Goal: Task Accomplishment & Management: Manage account settings

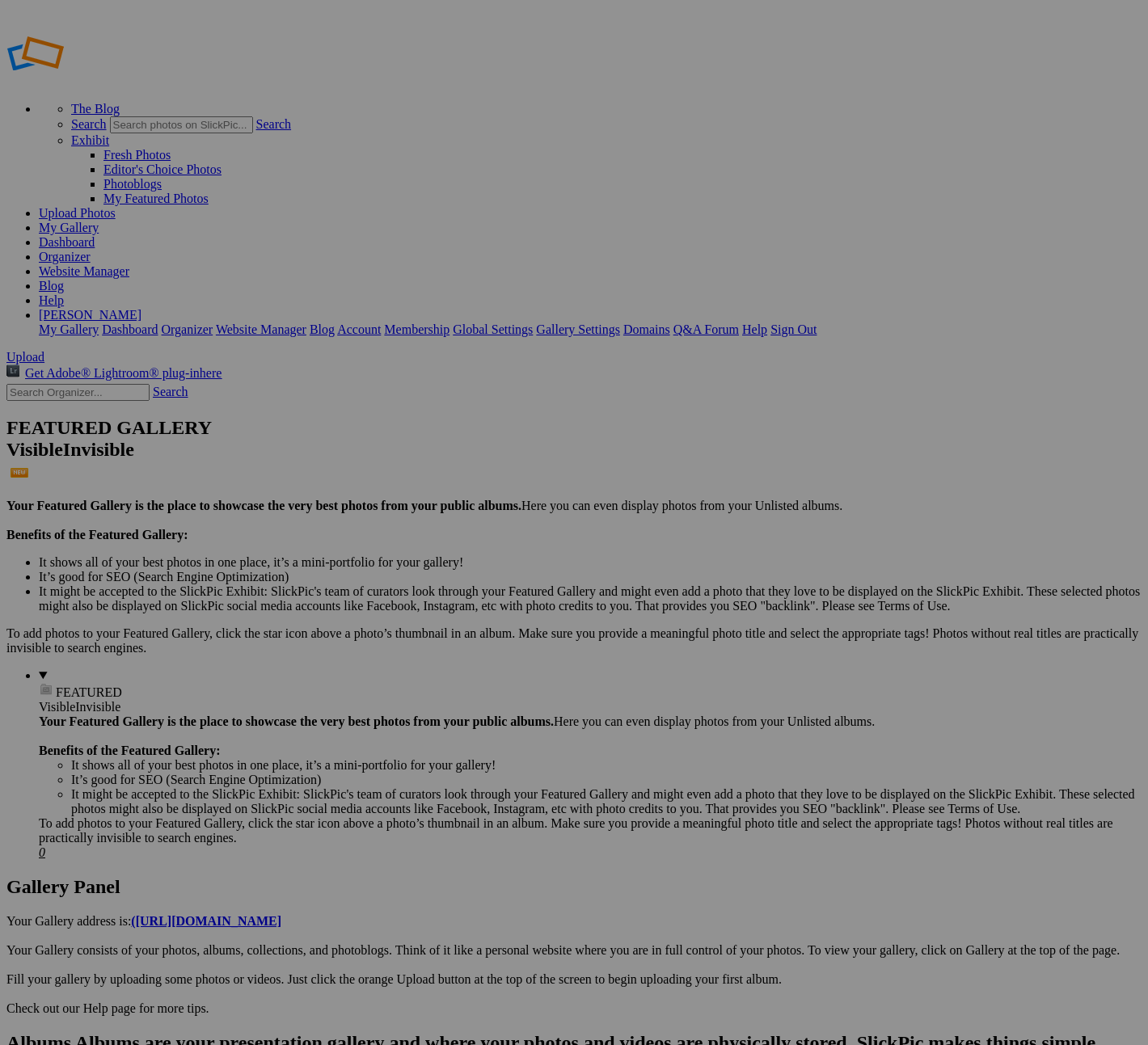
type input "Album-2025-09-20-74"
drag, startPoint x: 466, startPoint y: 248, endPoint x: 97, endPoint y: 211, distance: 370.9
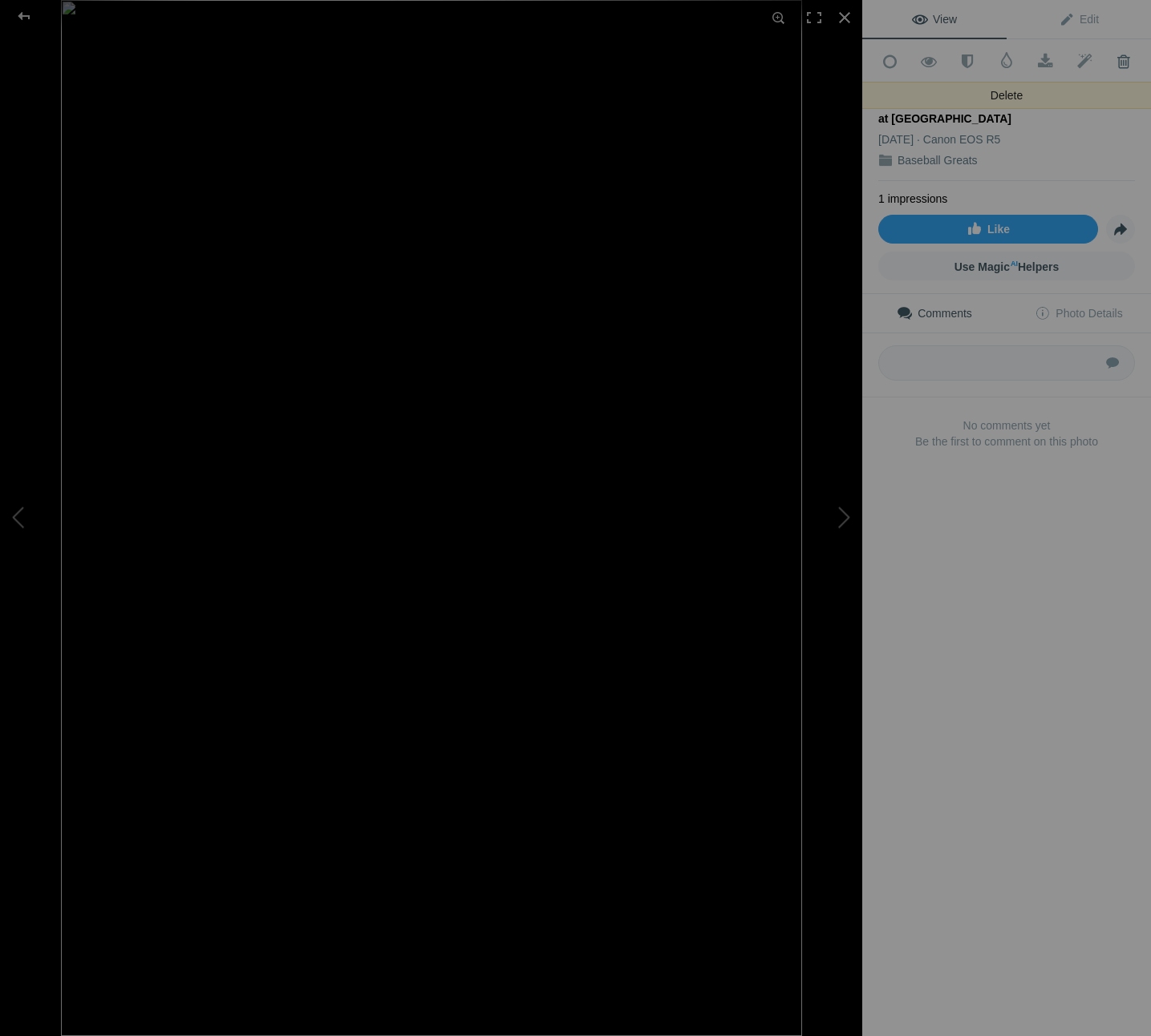
click at [1116, 60] on span at bounding box center [1122, 61] width 39 height 16
click at [1113, 61] on span at bounding box center [1122, 61] width 39 height 16
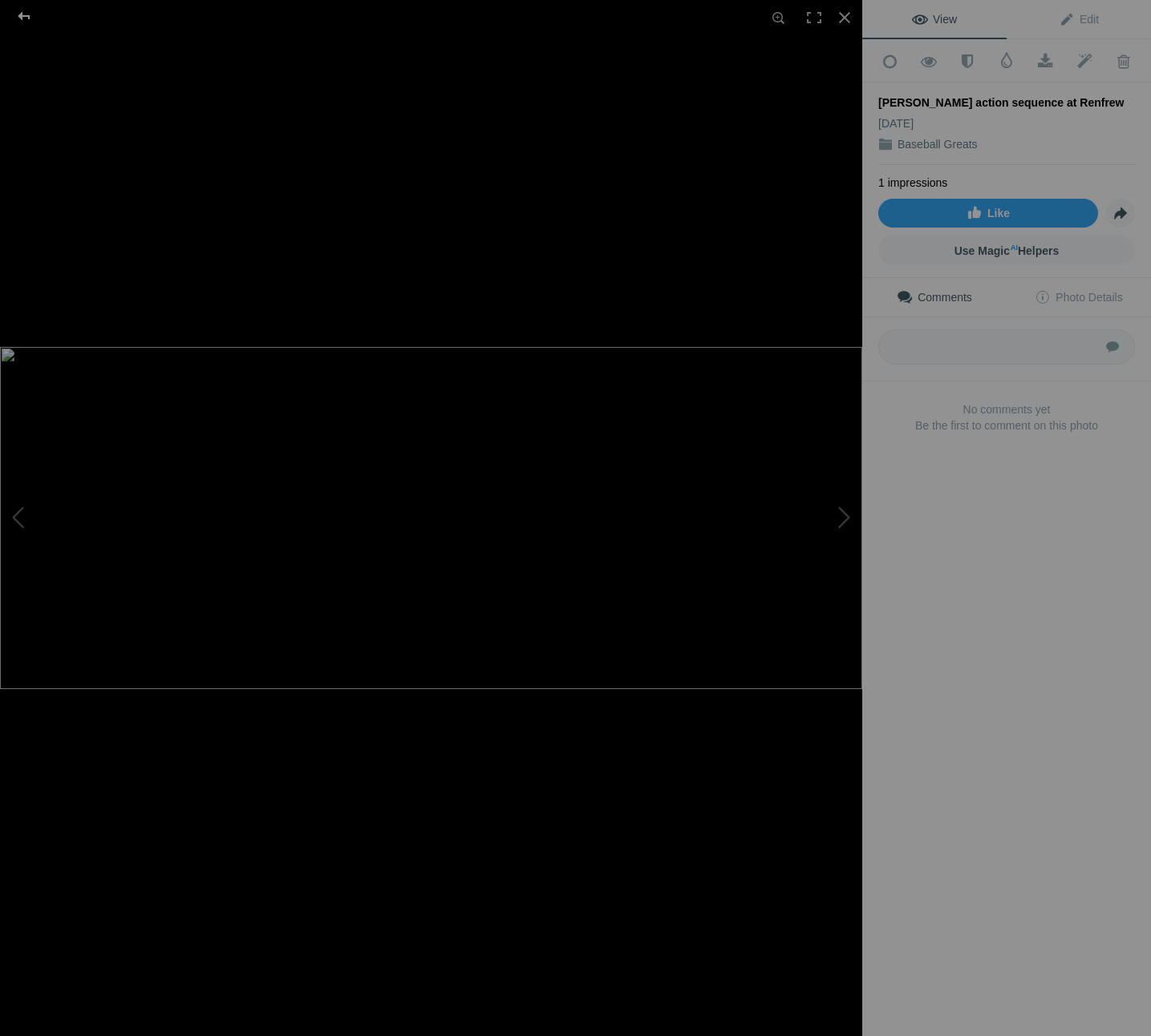
click at [21, 12] on div at bounding box center [24, 16] width 57 height 32
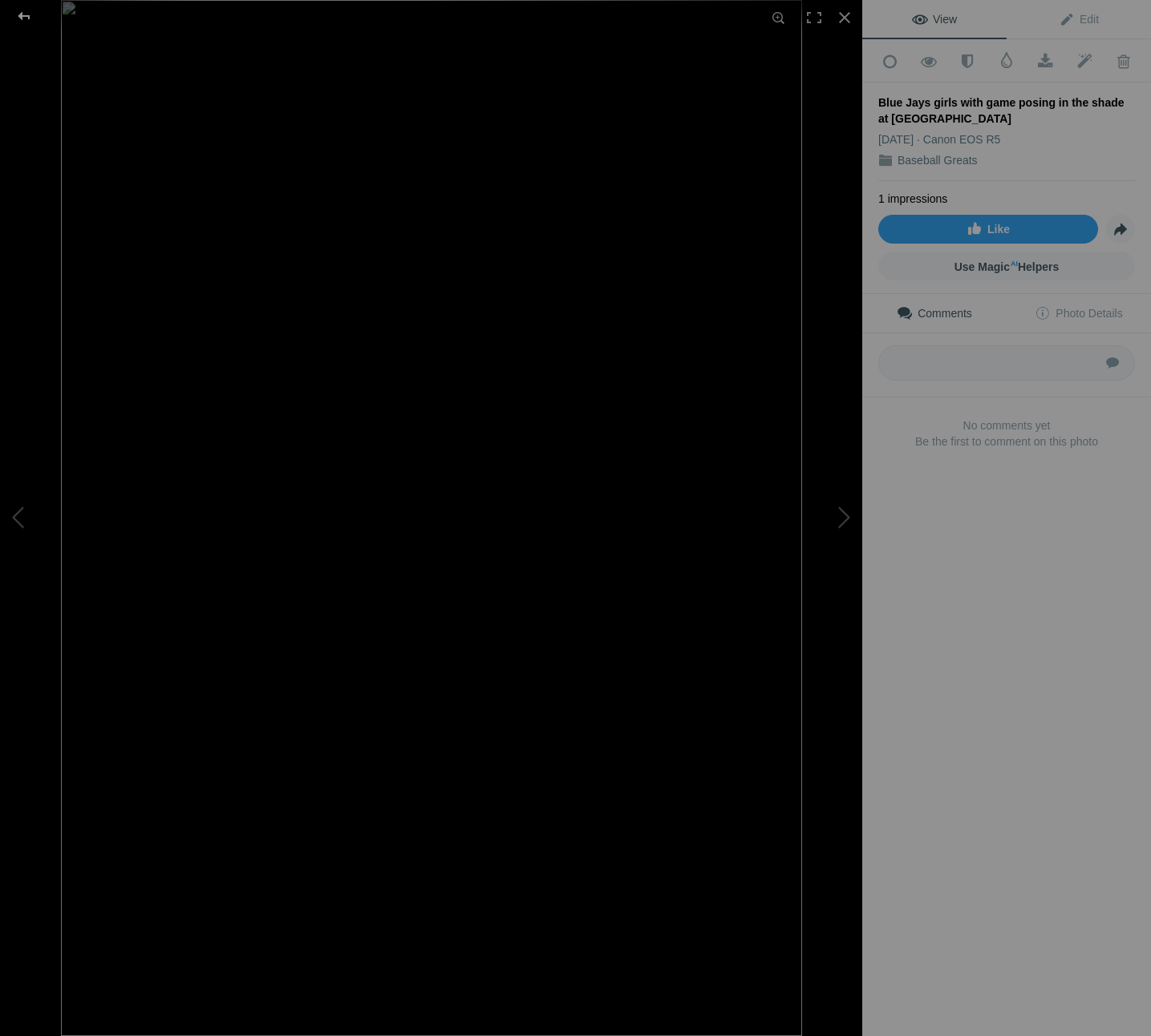
click at [23, 14] on div at bounding box center [24, 16] width 57 height 32
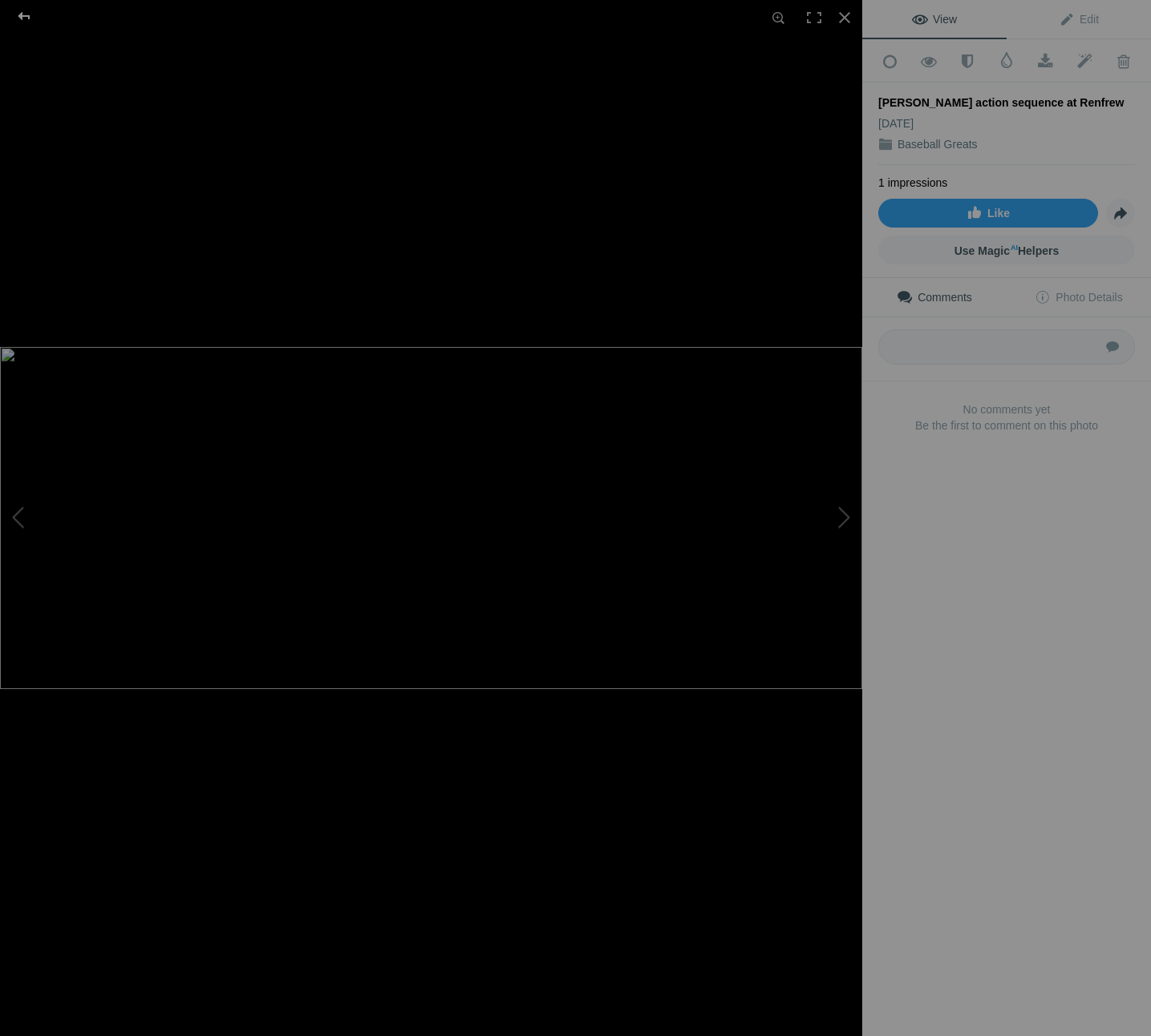
click at [26, 17] on div at bounding box center [24, 16] width 57 height 32
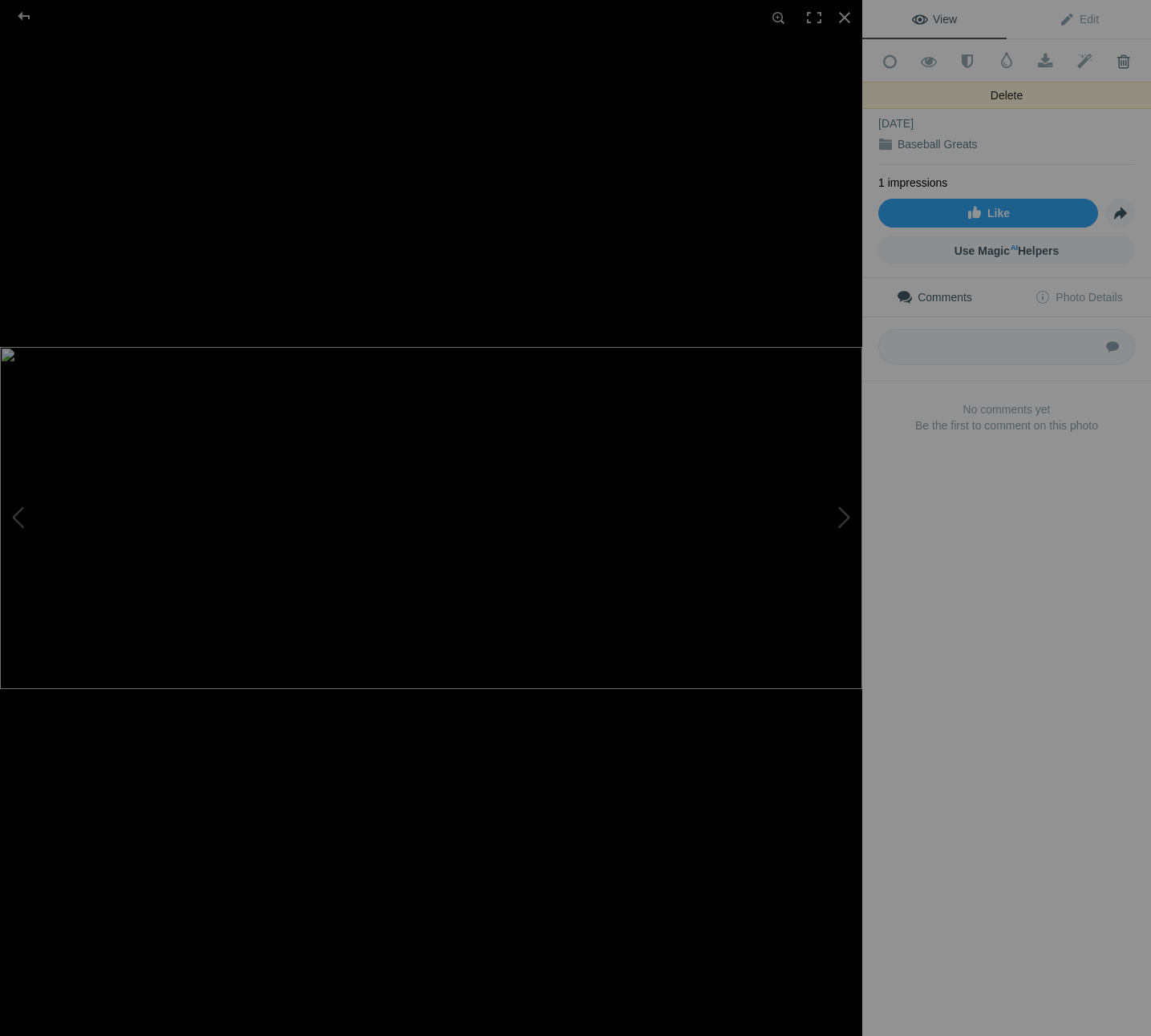
click at [1107, 59] on span at bounding box center [1122, 61] width 39 height 16
click at [1117, 57] on span at bounding box center [1122, 61] width 39 height 16
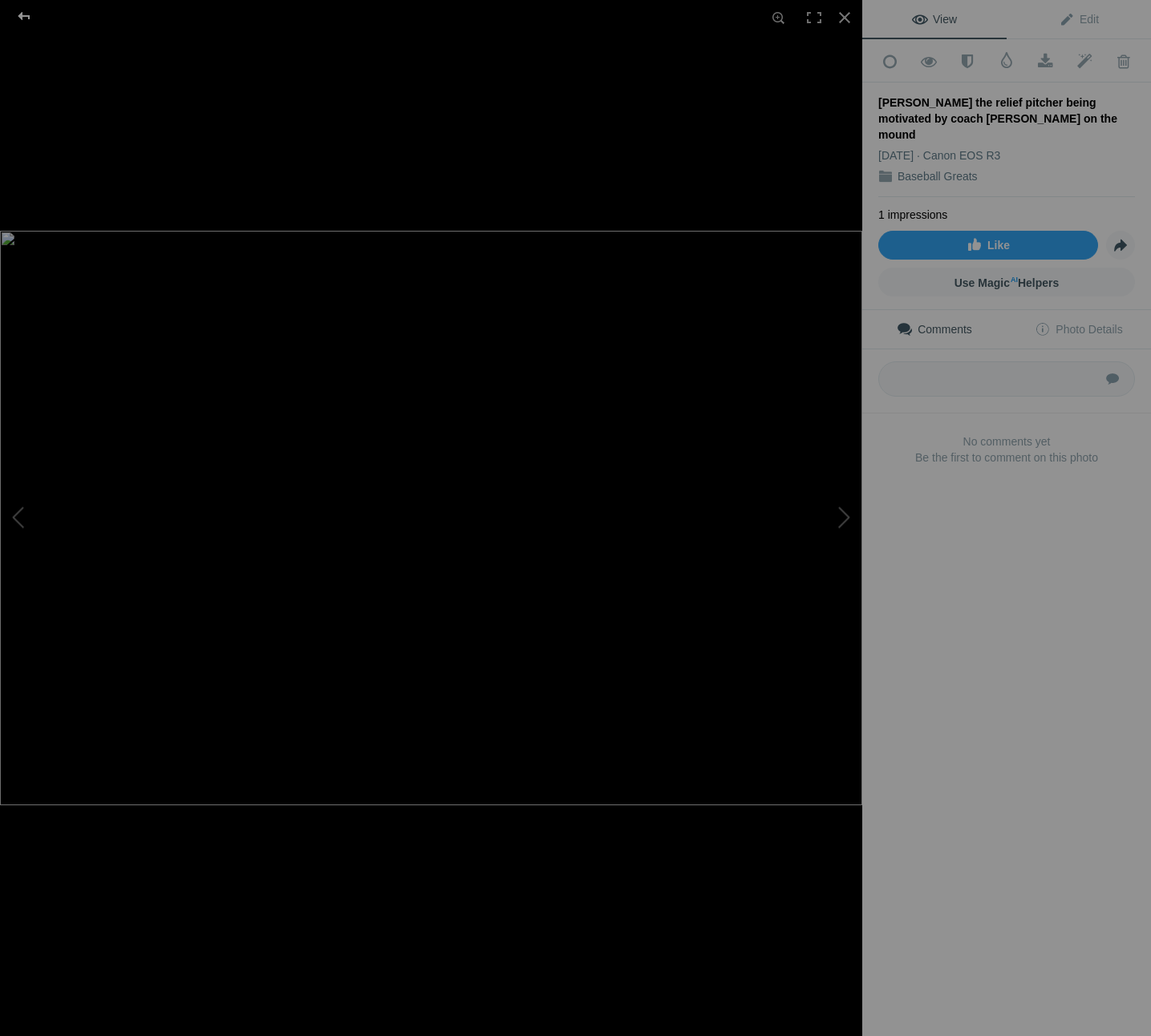
click at [22, 14] on div at bounding box center [24, 16] width 57 height 32
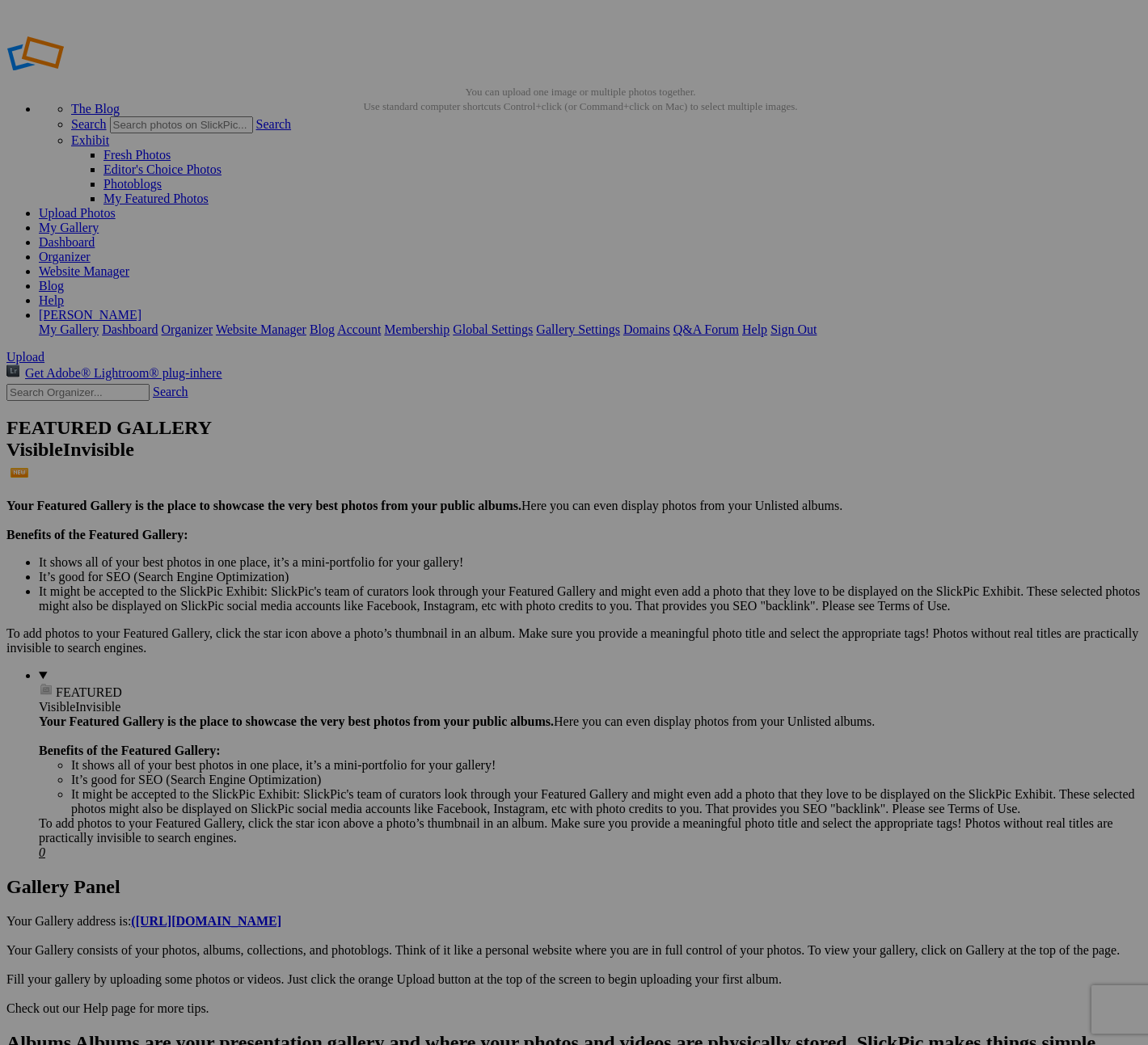
type input "Baseball Greats"
drag, startPoint x: 456, startPoint y: 254, endPoint x: 571, endPoint y: 246, distance: 115.3
